Goal: Transaction & Acquisition: Purchase product/service

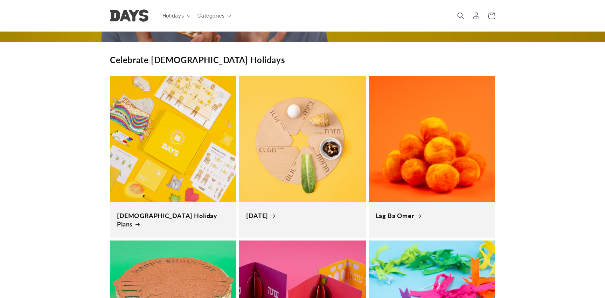
scroll to position [85, 0]
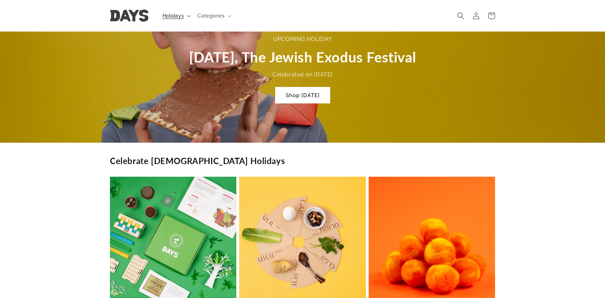
click at [176, 15] on span "Holidays" at bounding box center [173, 16] width 22 height 6
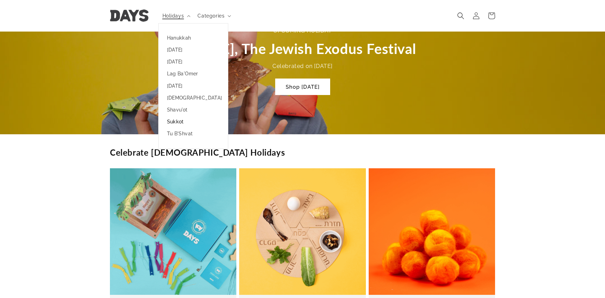
scroll to position [0, 2420]
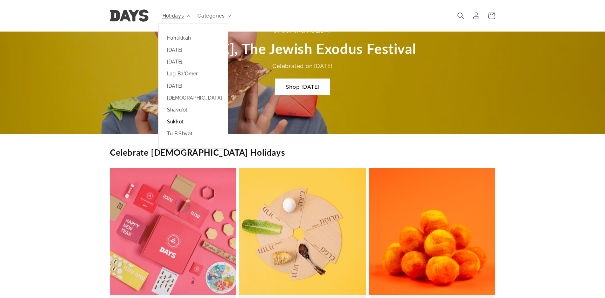
click at [174, 121] on link "Sukkot" at bounding box center [193, 122] width 69 height 12
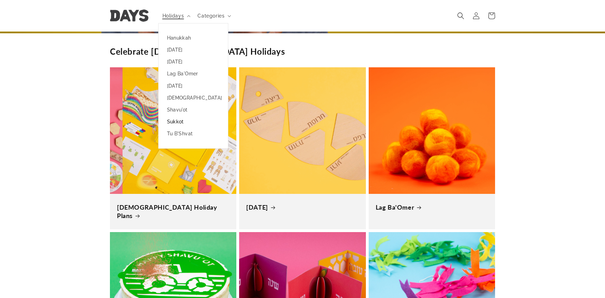
scroll to position [204, 0]
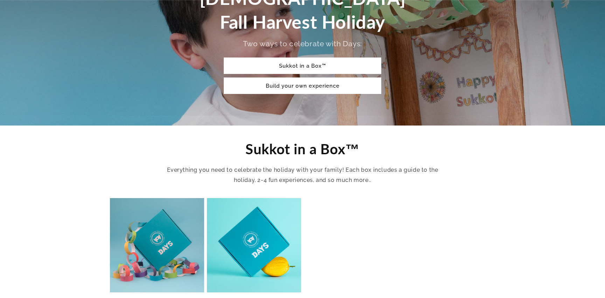
scroll to position [167, 0]
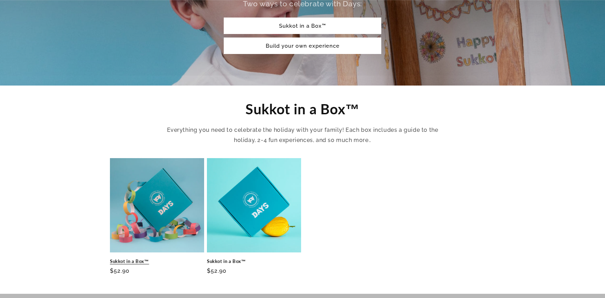
click at [169, 258] on link "Sukkot in a Box™" at bounding box center [157, 261] width 94 height 6
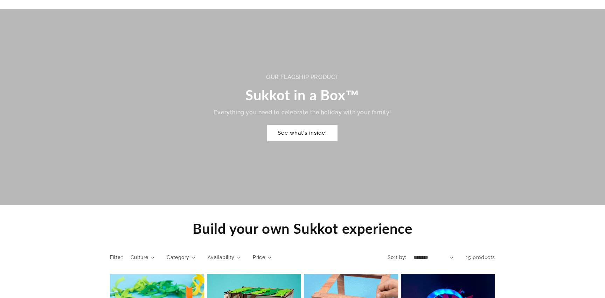
scroll to position [463, 0]
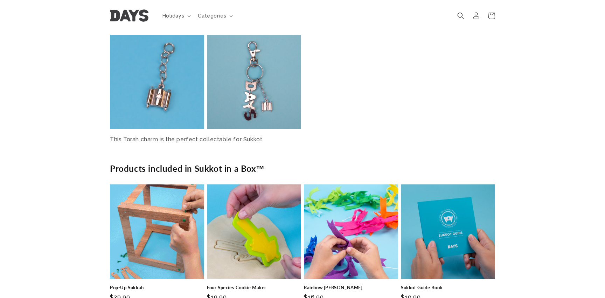
scroll to position [1278, 0]
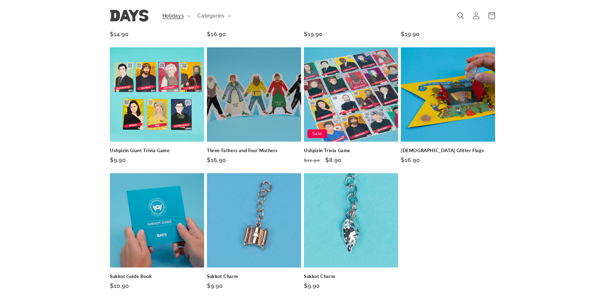
scroll to position [927, 0]
